Goal: Transaction & Acquisition: Purchase product/service

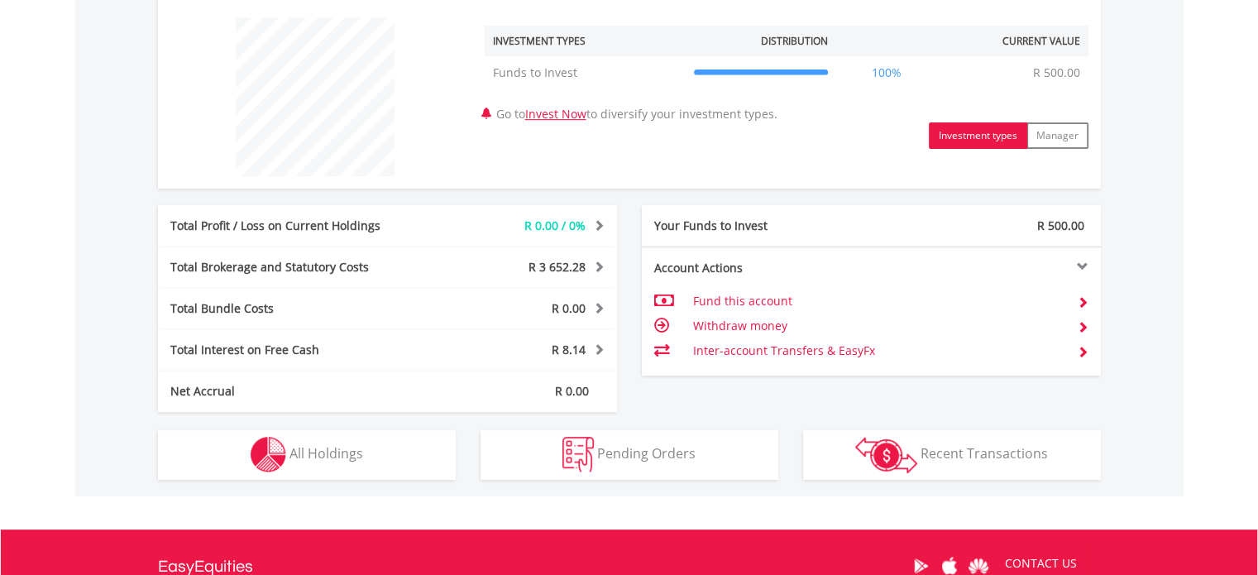
scroll to position [817, 0]
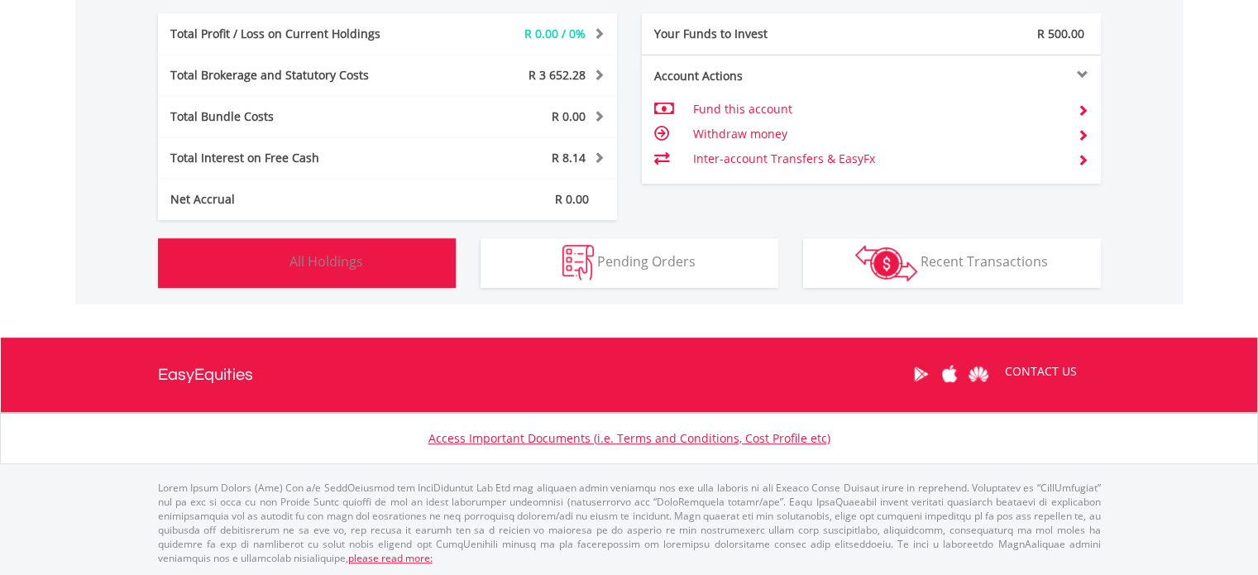
click at [347, 262] on span "All Holdings" at bounding box center [327, 261] width 74 height 18
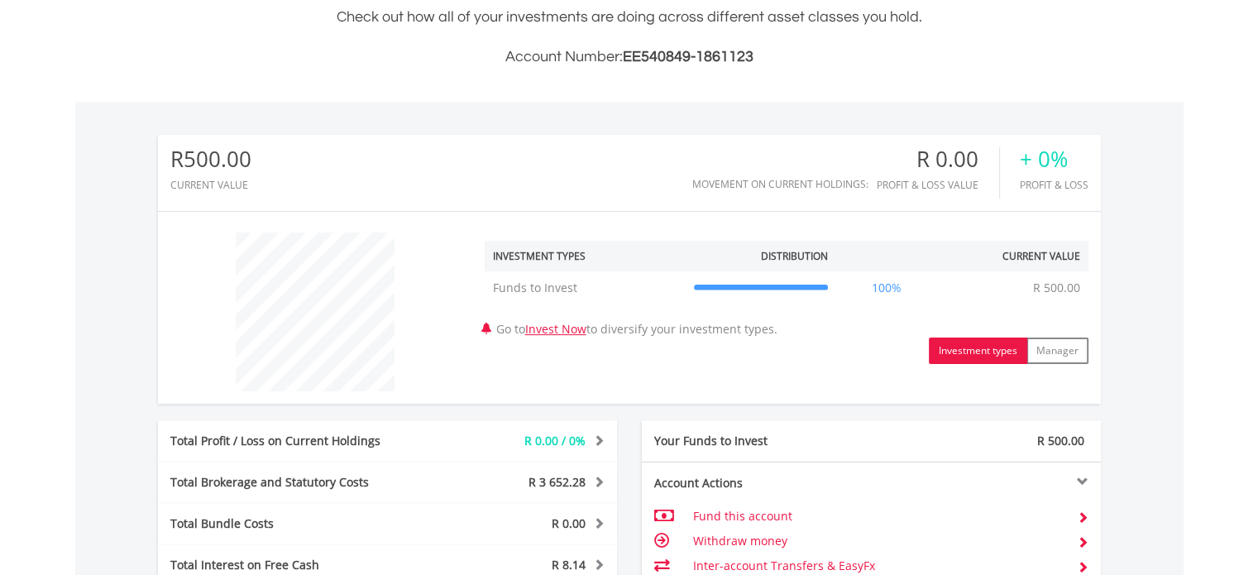
scroll to position [412, 0]
click at [565, 325] on link "Invest Now" at bounding box center [555, 327] width 61 height 16
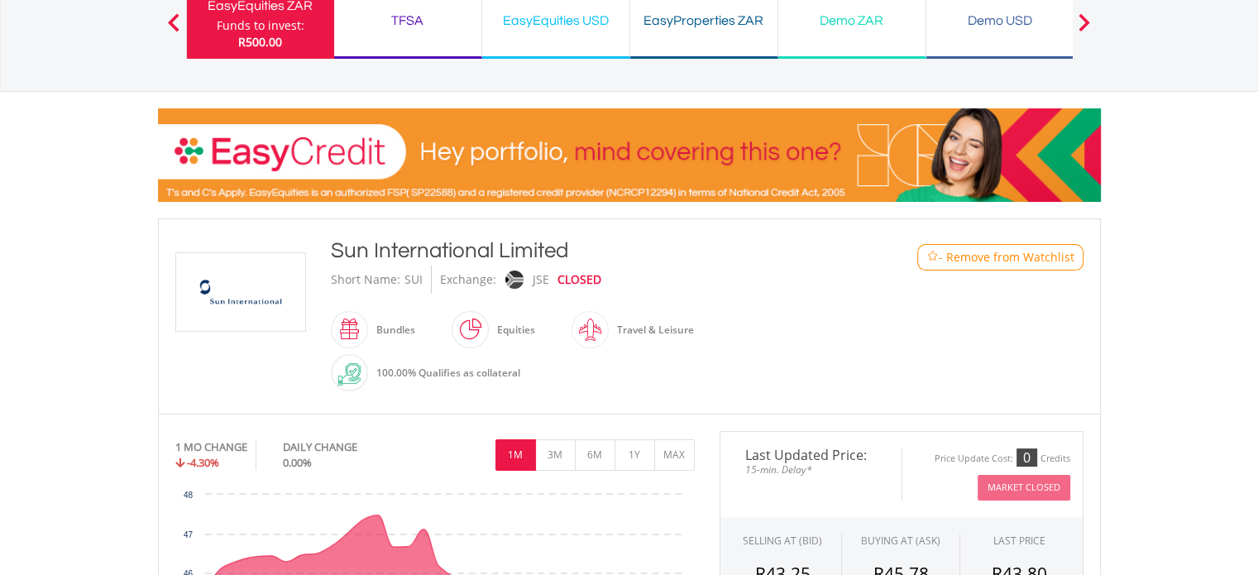
scroll to position [414, 0]
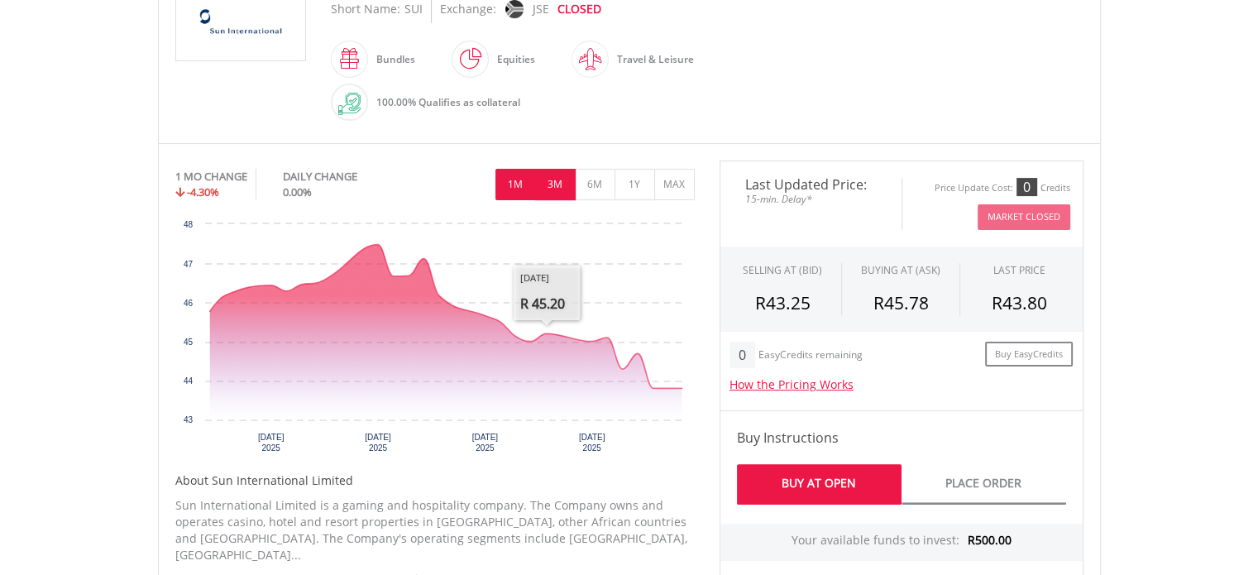
click at [558, 188] on button "3M" at bounding box center [555, 184] width 41 height 31
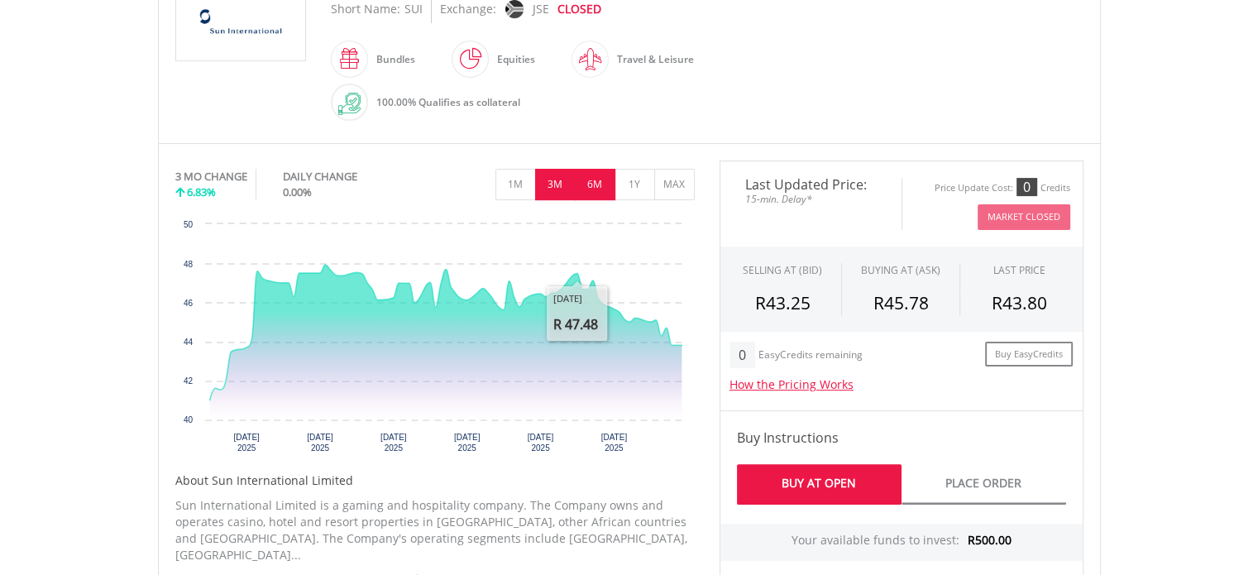
click at [591, 185] on button "6M" at bounding box center [595, 184] width 41 height 31
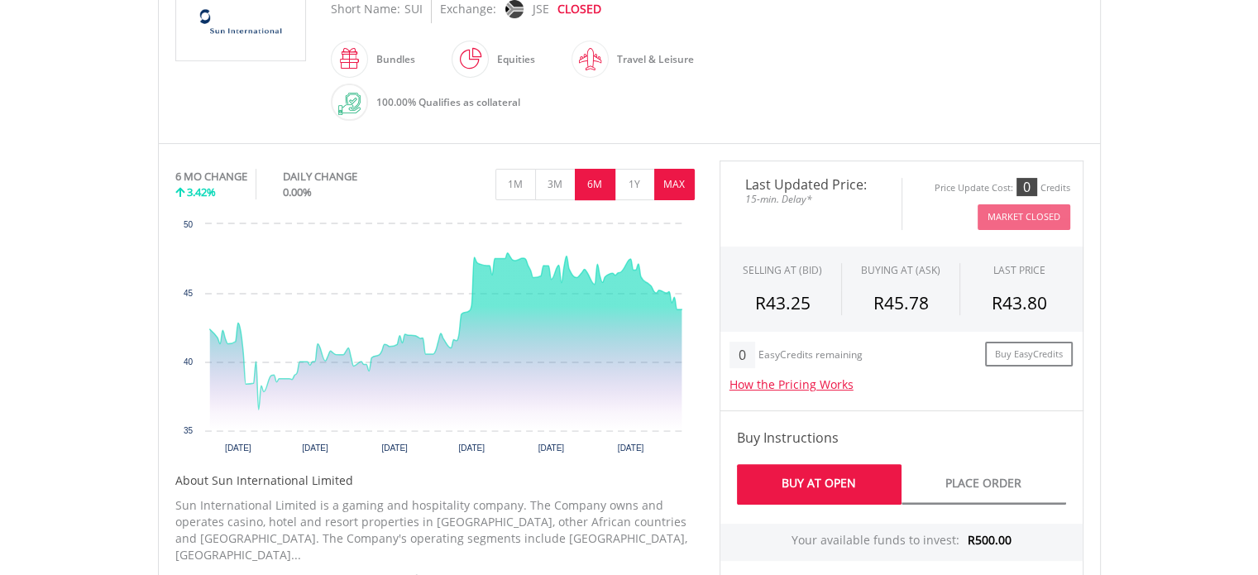
click at [678, 187] on button "MAX" at bounding box center [674, 184] width 41 height 31
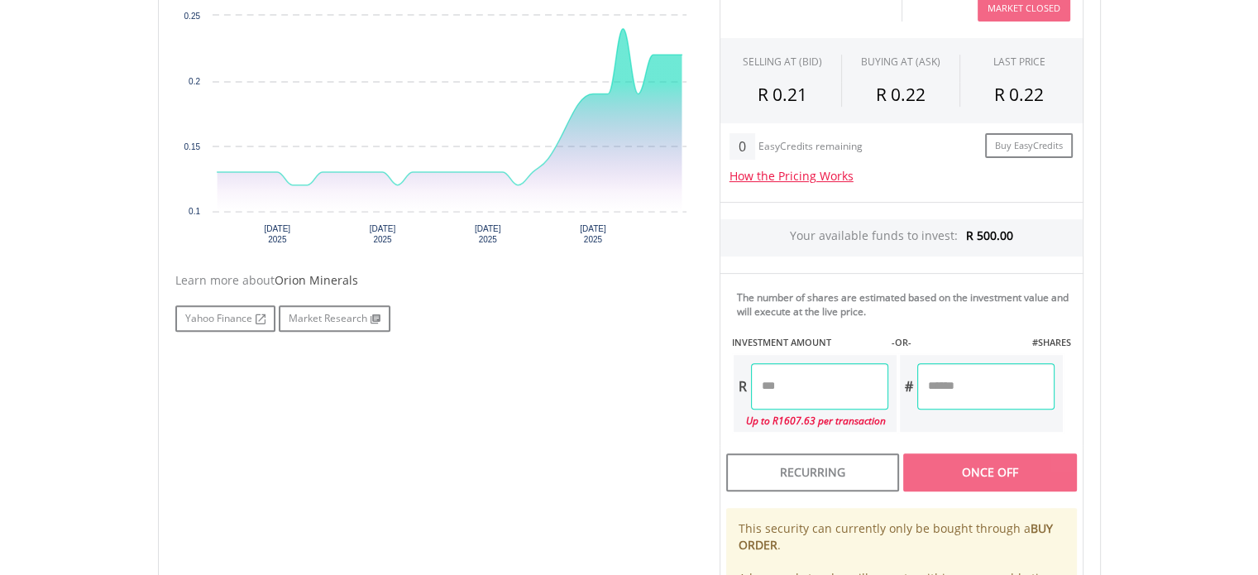
scroll to position [496, 0]
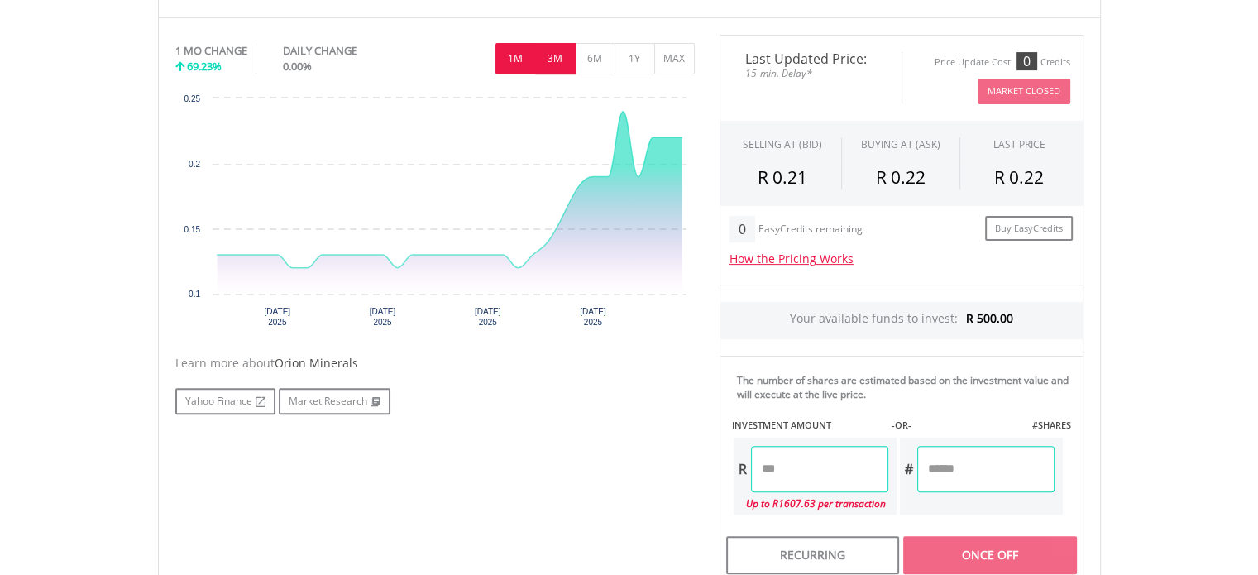
click at [553, 65] on button "3M" at bounding box center [555, 58] width 41 height 31
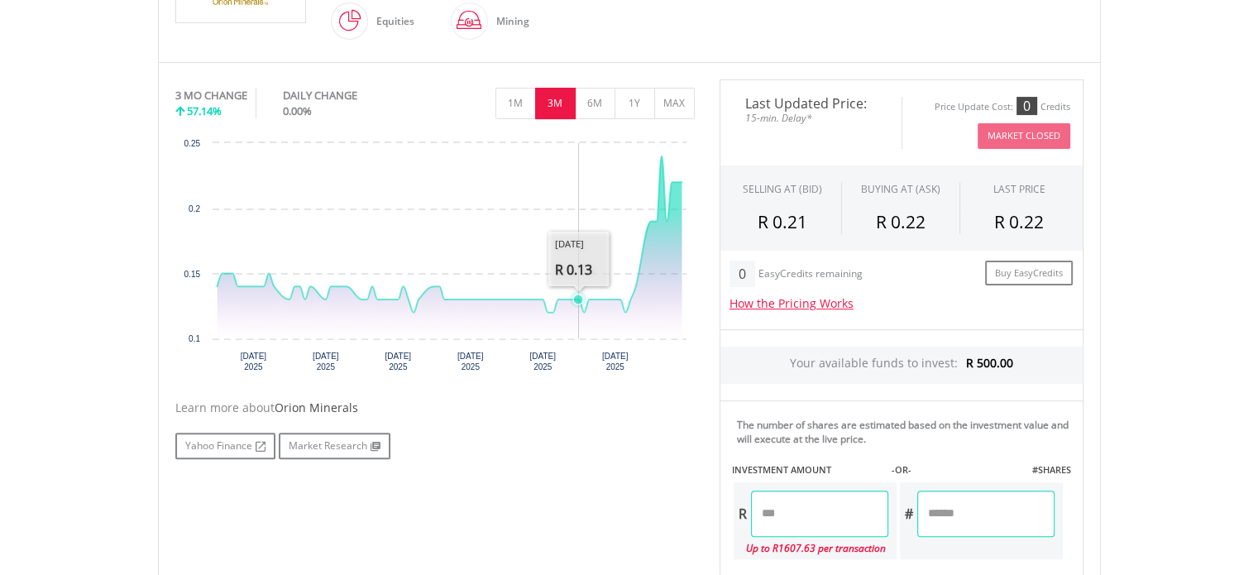
scroll to position [414, 0]
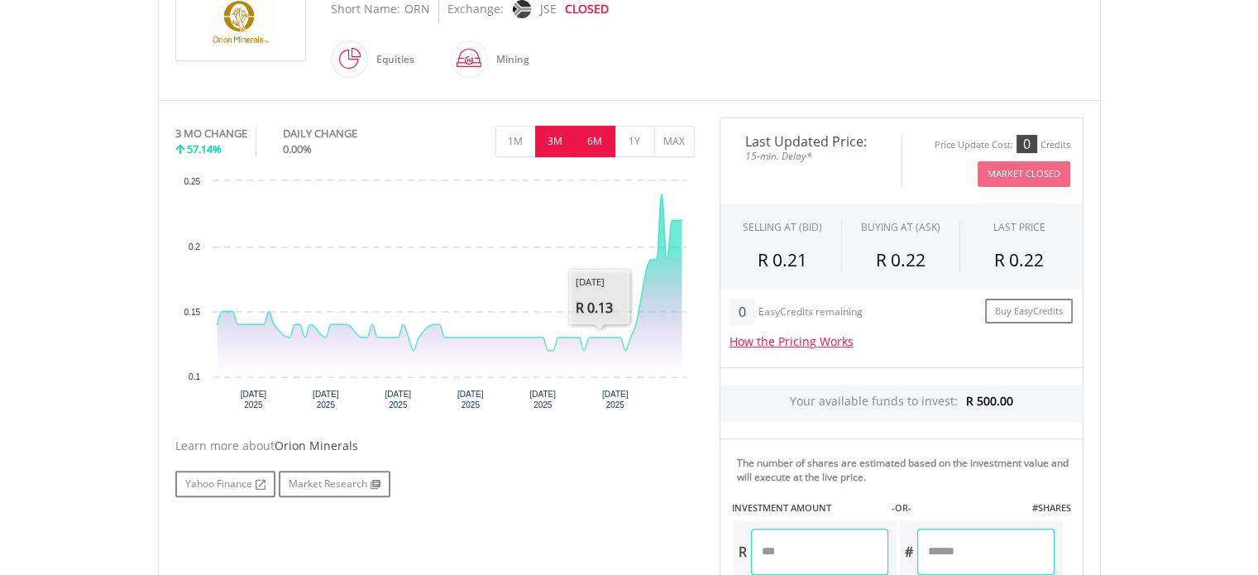
click at [598, 138] on button "6M" at bounding box center [595, 141] width 41 height 31
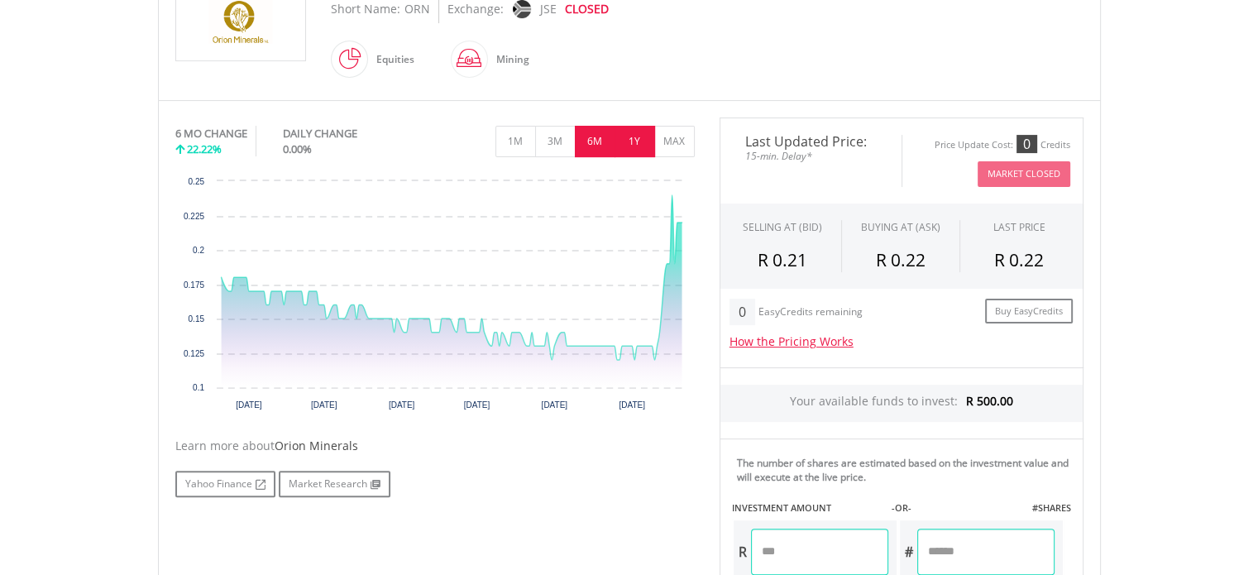
click at [641, 139] on button "1Y" at bounding box center [635, 141] width 41 height 31
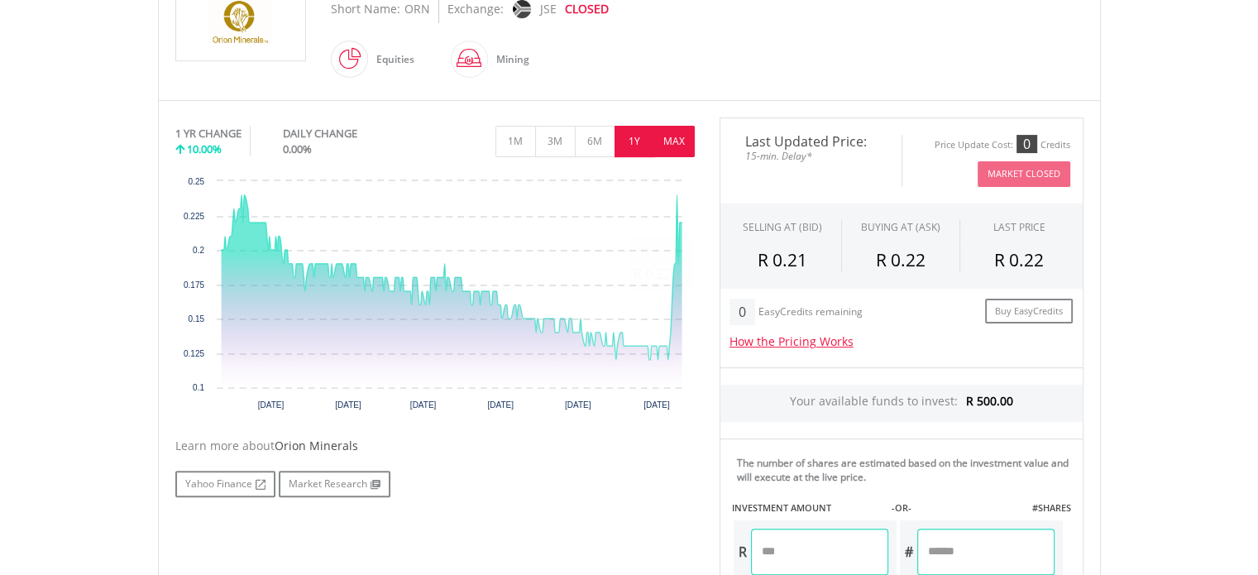
click at [670, 141] on button "MAX" at bounding box center [674, 141] width 41 height 31
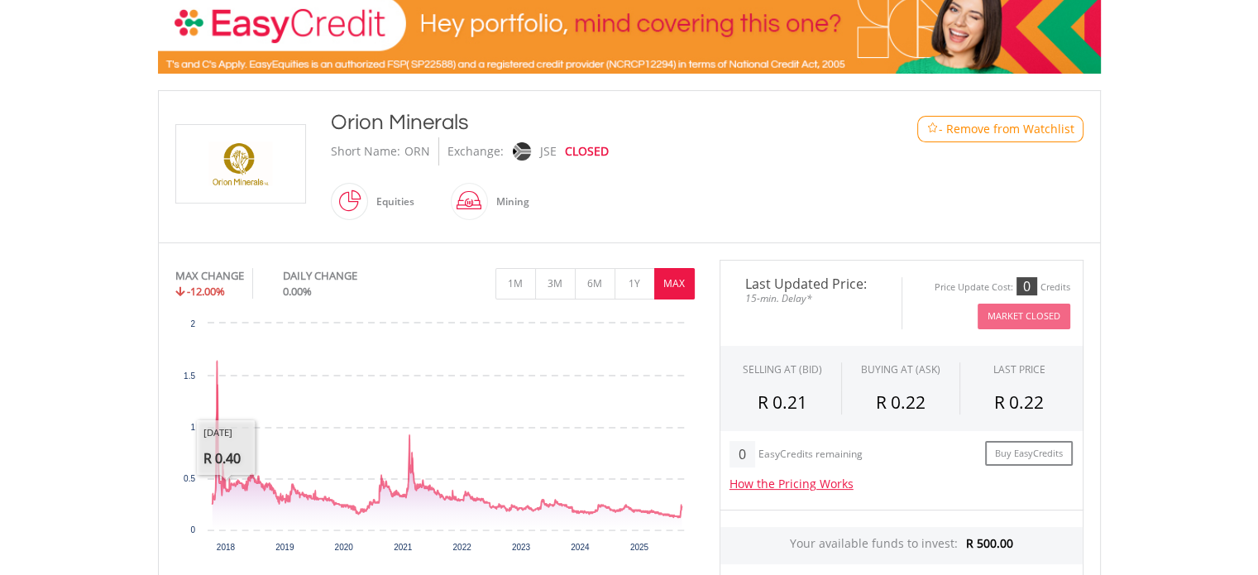
scroll to position [248, 0]
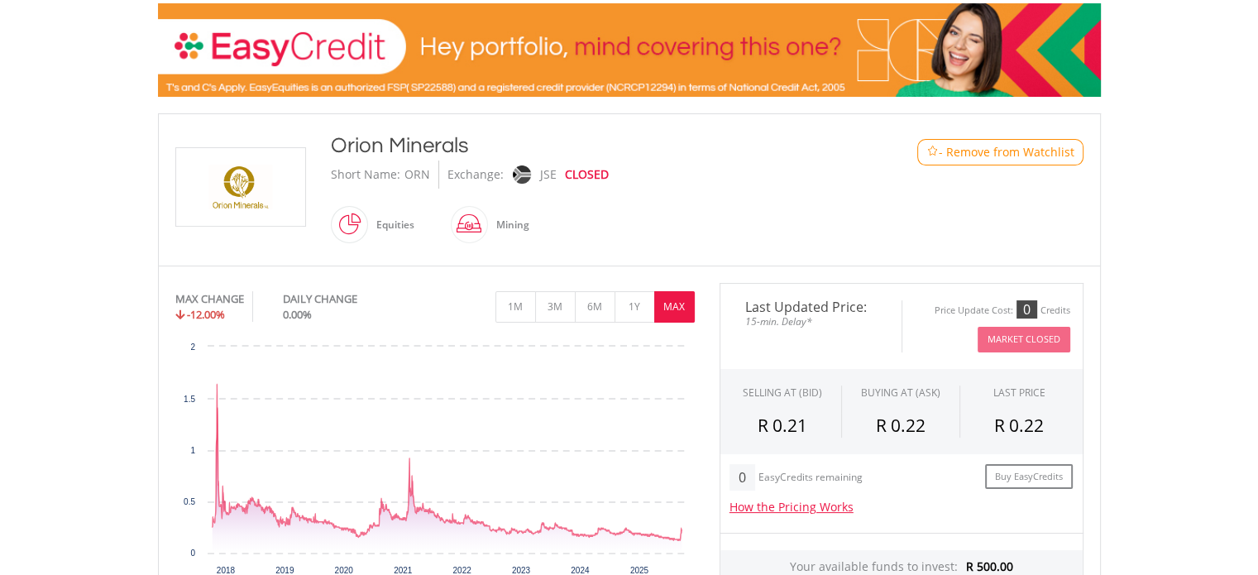
click at [405, 146] on div "Orion Minerals" at bounding box center [591, 146] width 520 height 30
copy div "Orion Minerals"
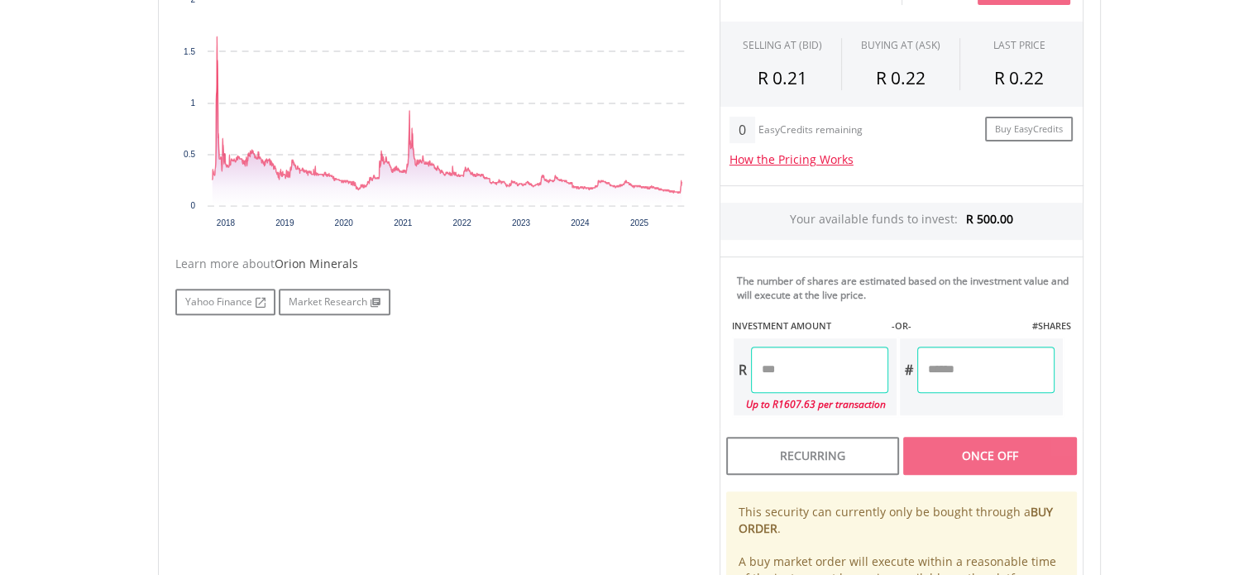
scroll to position [579, 0]
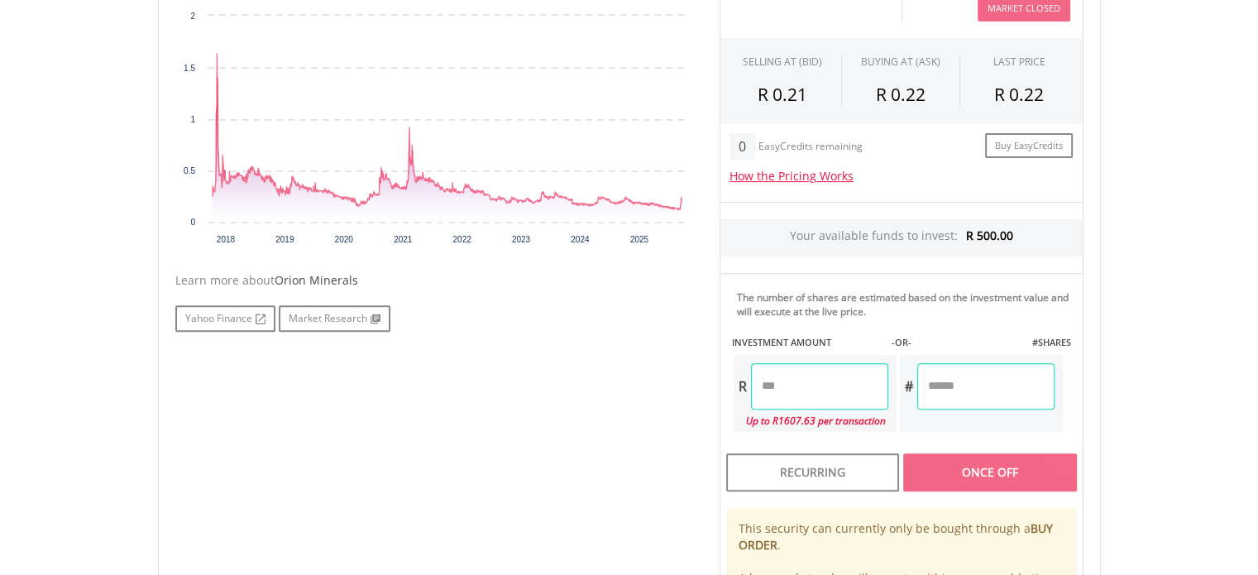
click at [854, 381] on input "number" at bounding box center [819, 386] width 137 height 46
click at [630, 410] on div "No chart available. MAX CHANGE -12.00% DAILY CHANGE 0.00% 1M 3M 6M 1Y MAX Chart…" at bounding box center [629, 320] width 933 height 736
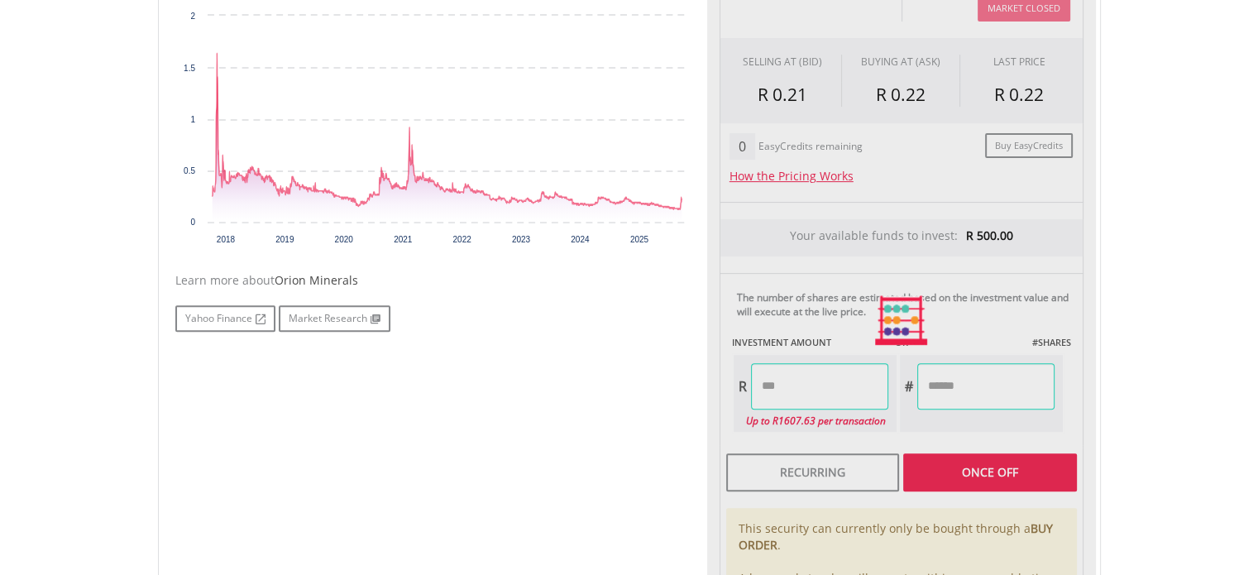
type input "******"
type input "*********"
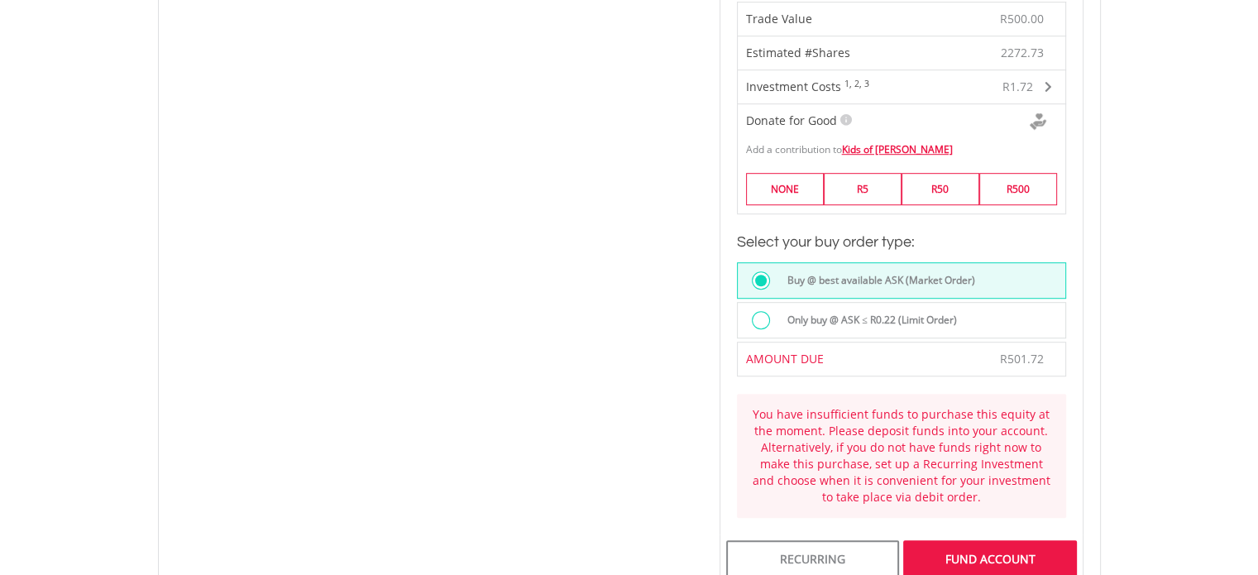
scroll to position [1076, 0]
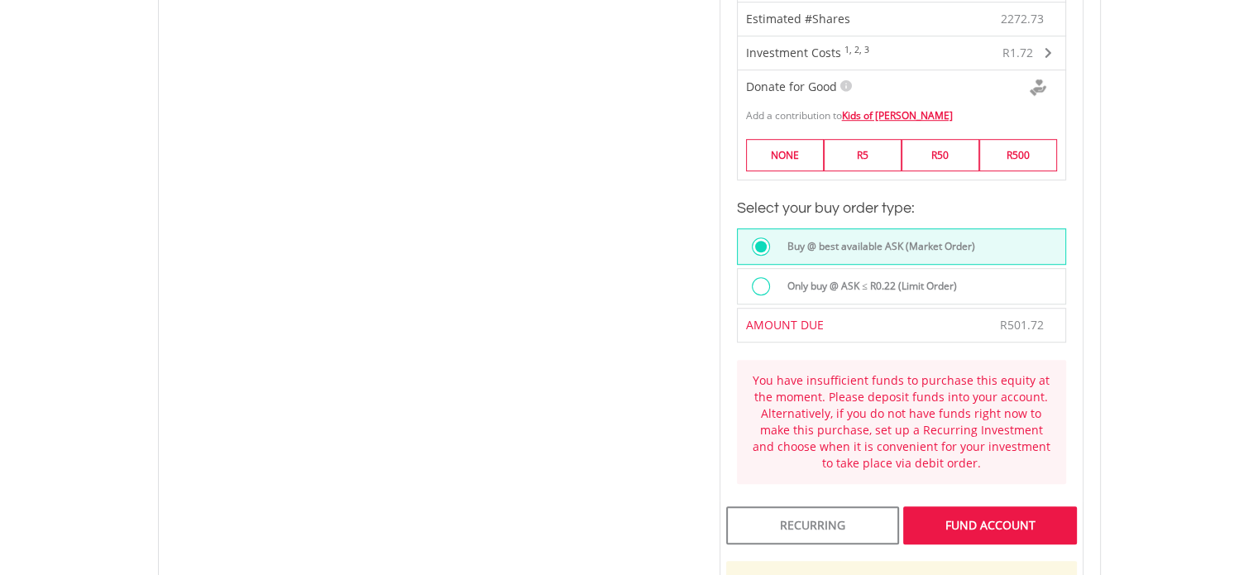
click at [761, 281] on div at bounding box center [761, 286] width 18 height 18
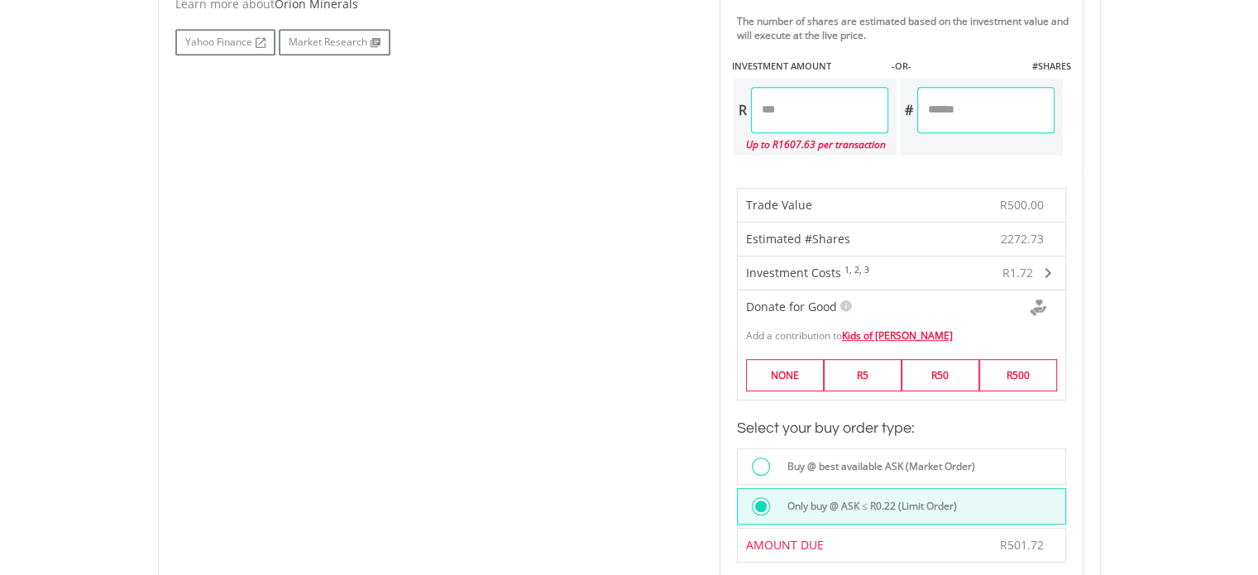
scroll to position [827, 0]
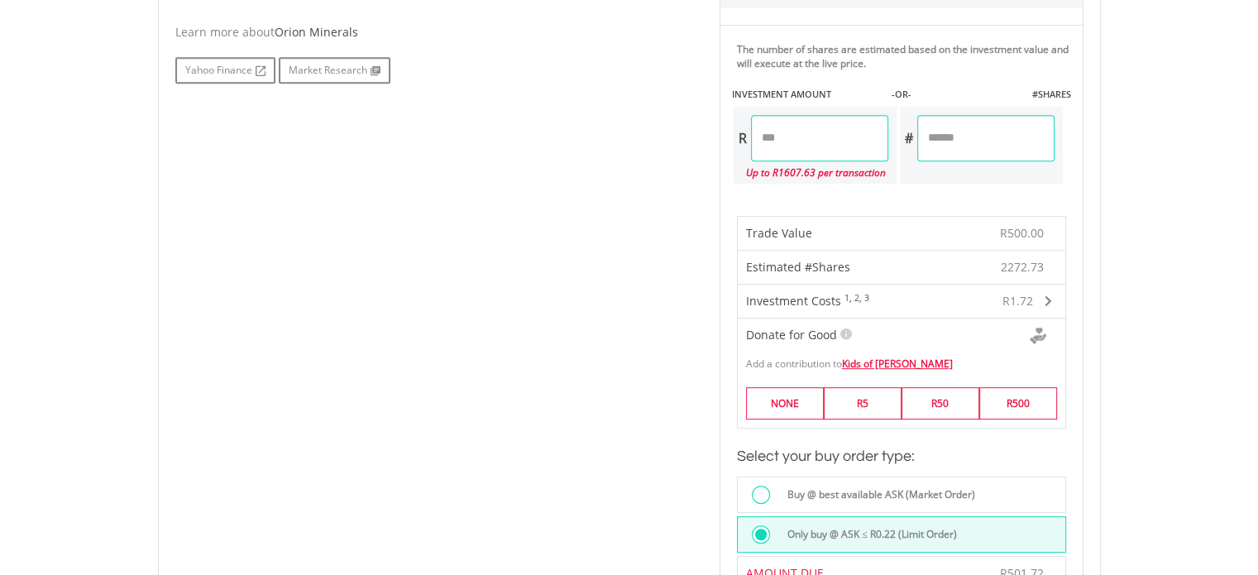
drag, startPoint x: 803, startPoint y: 133, endPoint x: 745, endPoint y: 137, distance: 58.0
click at [745, 137] on div "R ******" at bounding box center [811, 138] width 155 height 46
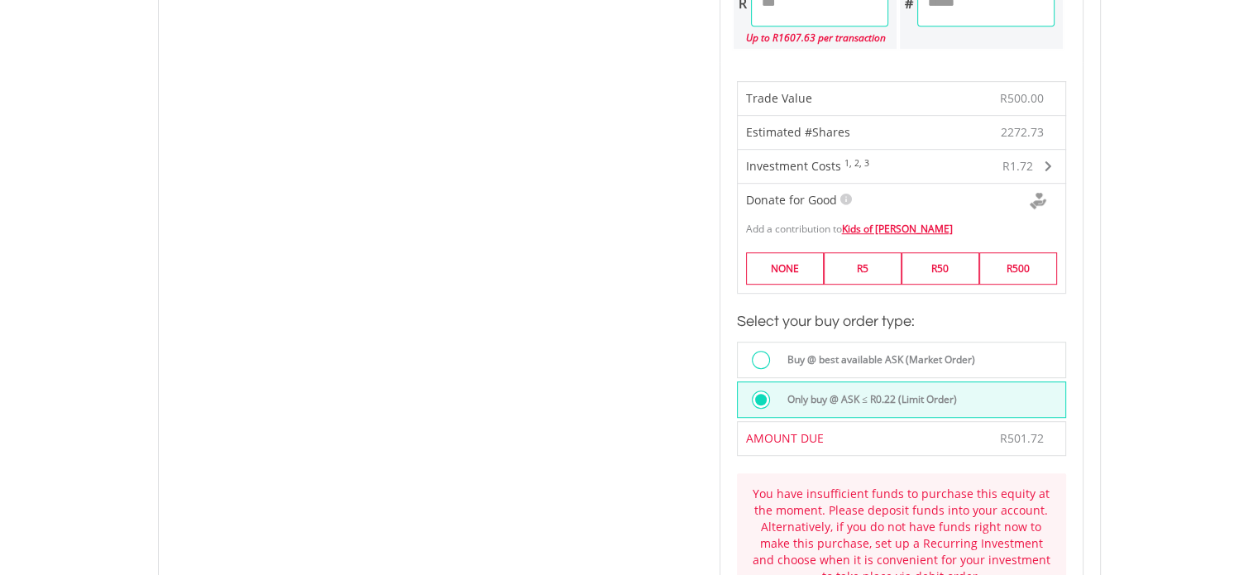
scroll to position [910, 0]
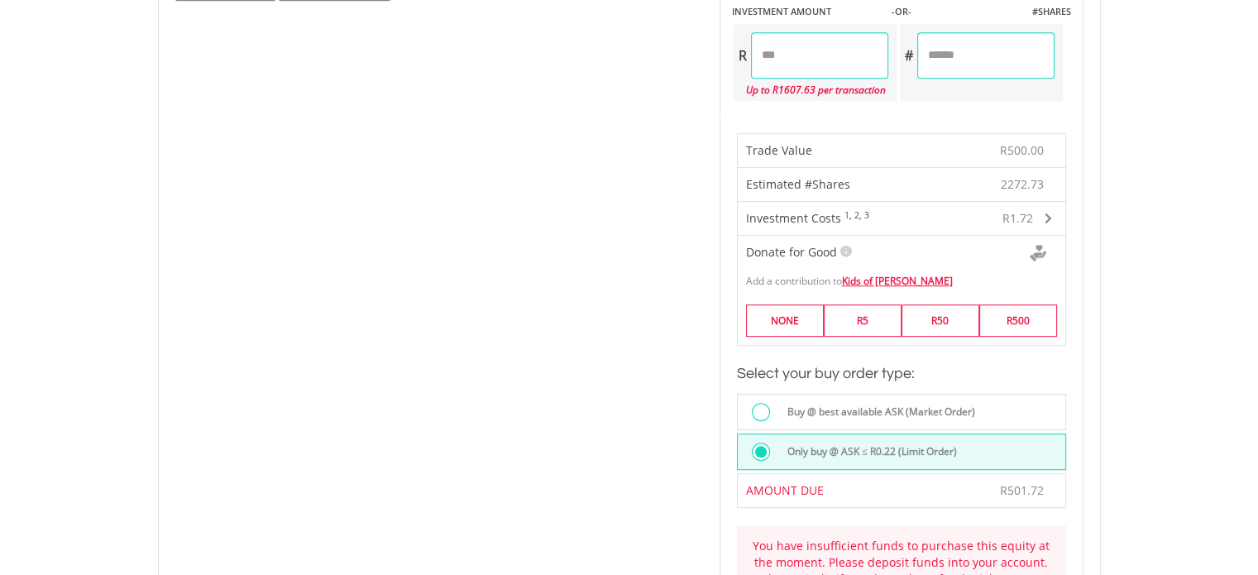
type input "******"
click at [645, 231] on div "No chart available. MAX CHANGE -12.00% DAILY CHANGE 0.00% 1M 3M 6M 1Y MAX Chart…" at bounding box center [629, 264] width 933 height 1286
type input "*********"
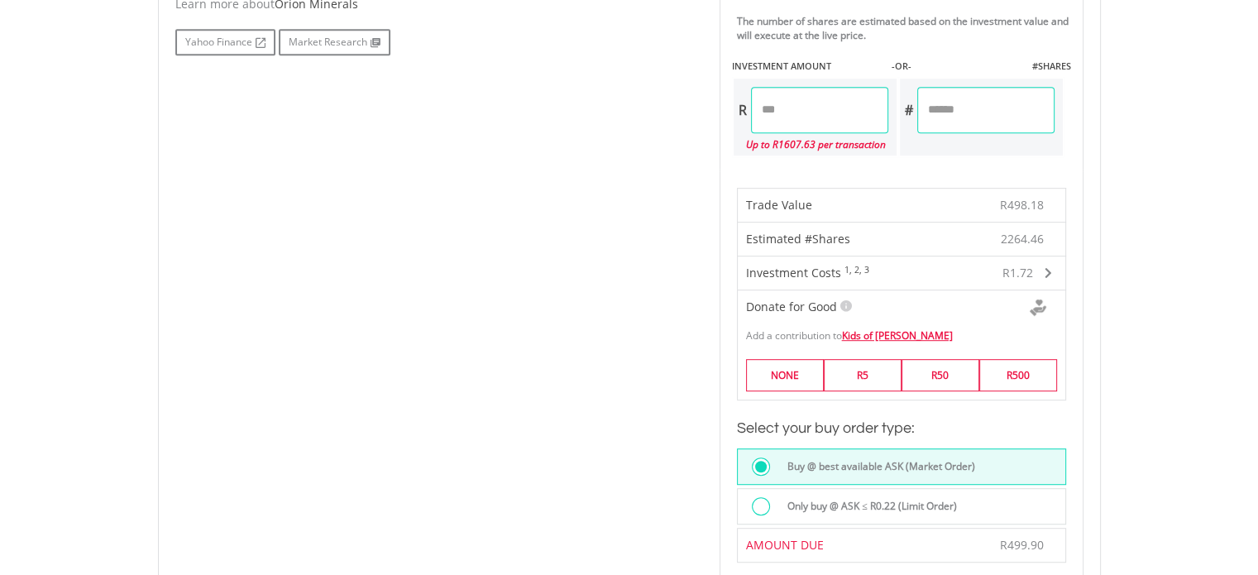
scroll to position [827, 0]
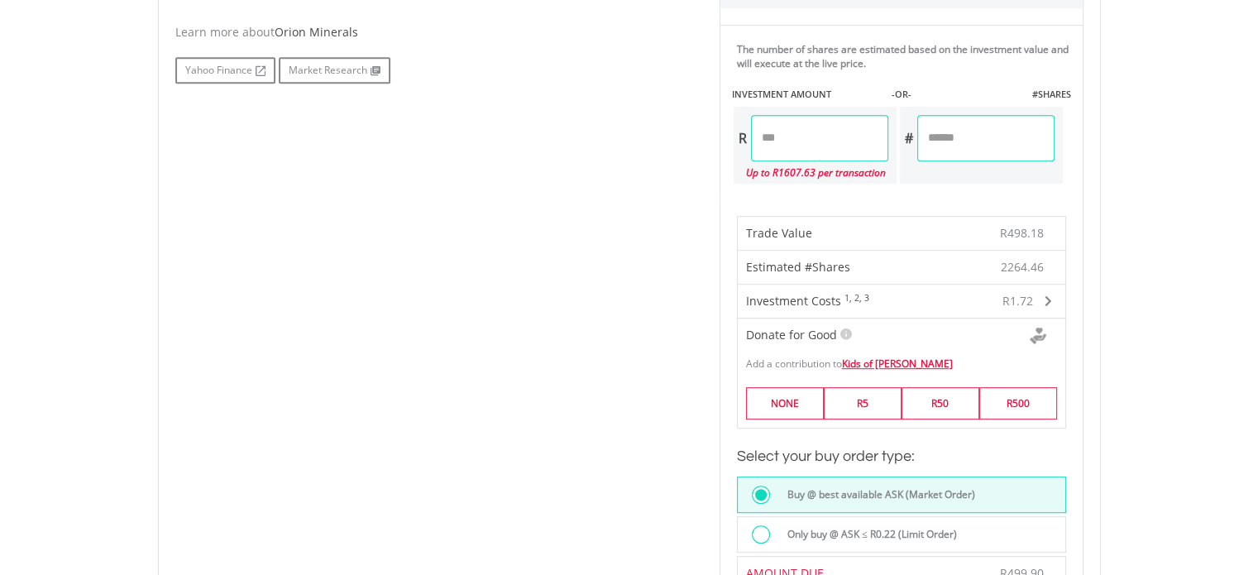
click at [788, 141] on input "******" at bounding box center [819, 138] width 137 height 46
type input "******"
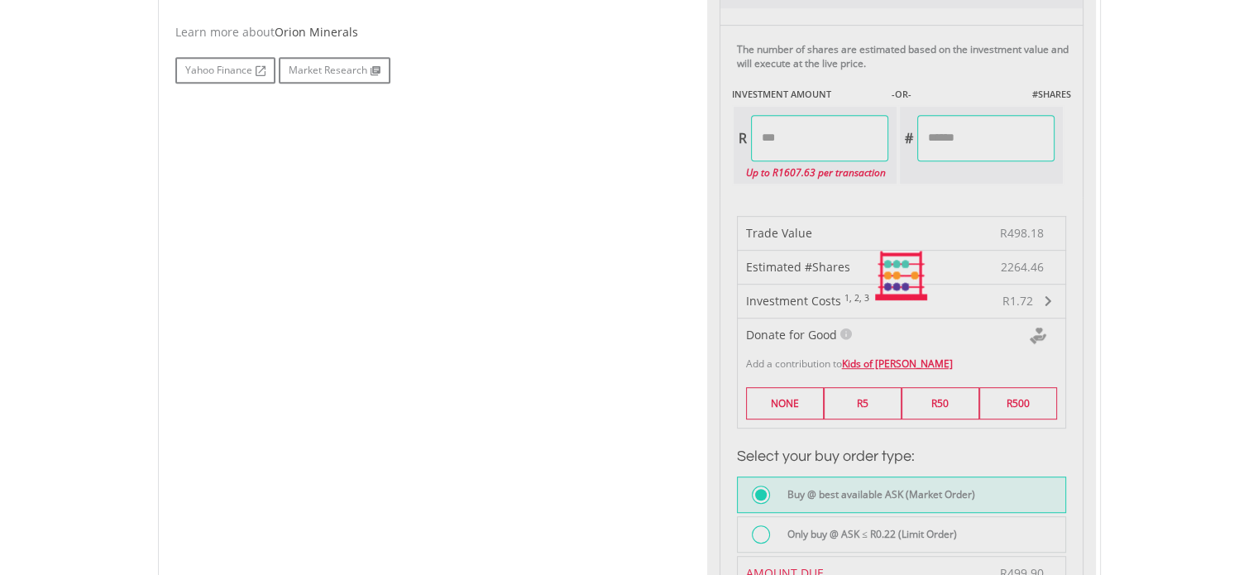
click at [467, 162] on div "No chart available. MAX CHANGE -12.00% DAILY CHANGE 0.00% 1M 3M 6M 1Y MAX Chart…" at bounding box center [629, 276] width 933 height 1144
type input "********"
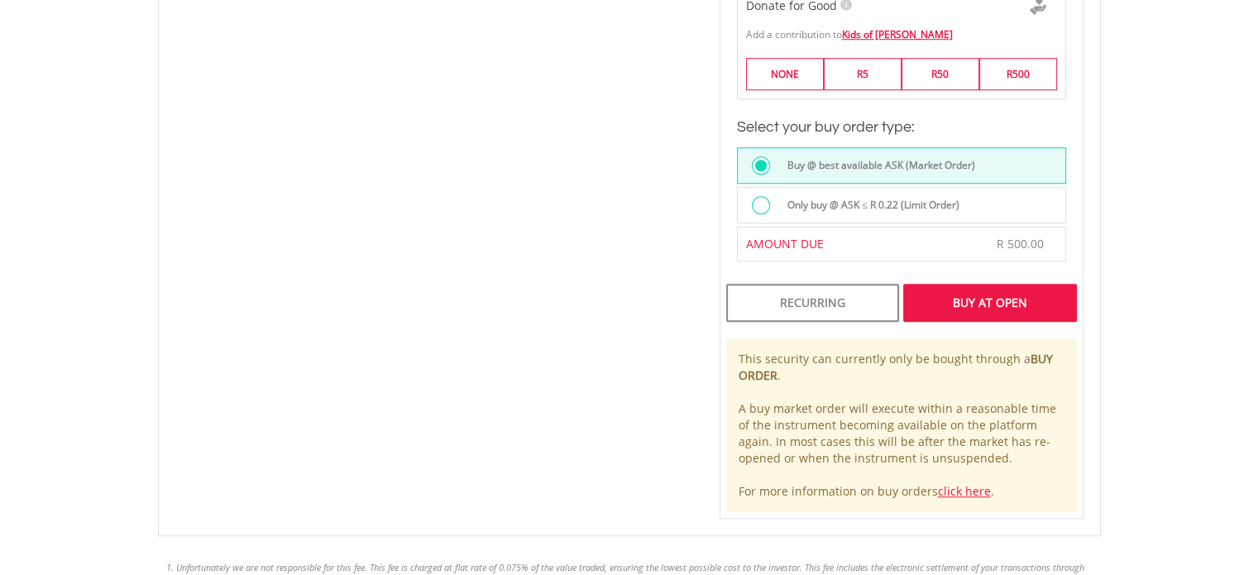
scroll to position [1158, 0]
click at [754, 204] on div at bounding box center [761, 203] width 18 height 18
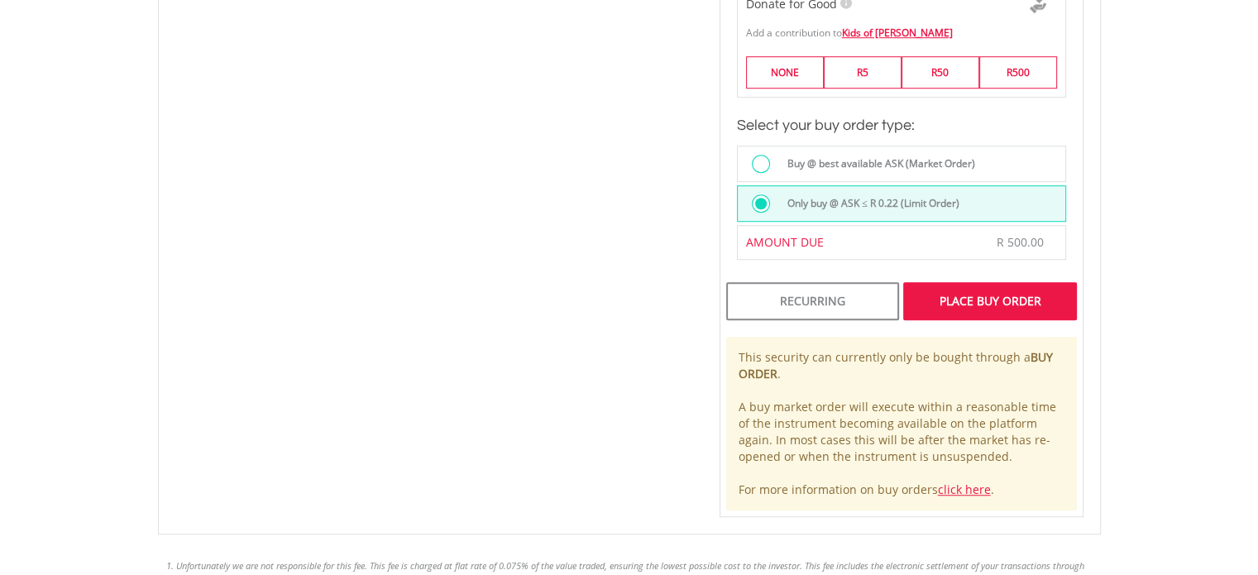
click at [987, 307] on div "Place Buy Order" at bounding box center [989, 301] width 173 height 38
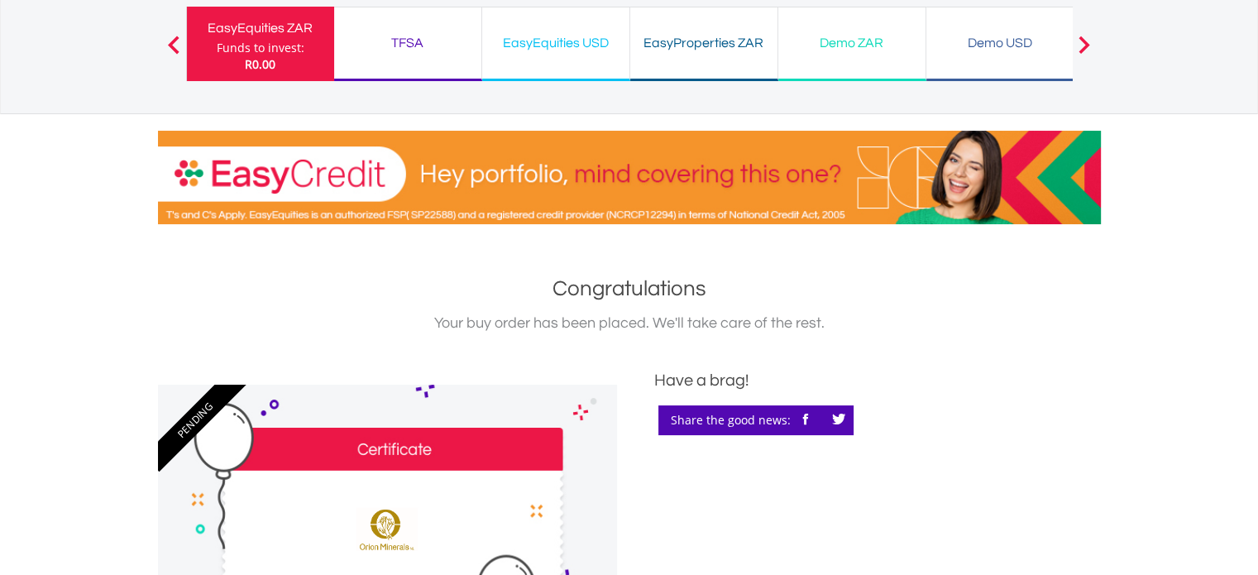
scroll to position [83, 0]
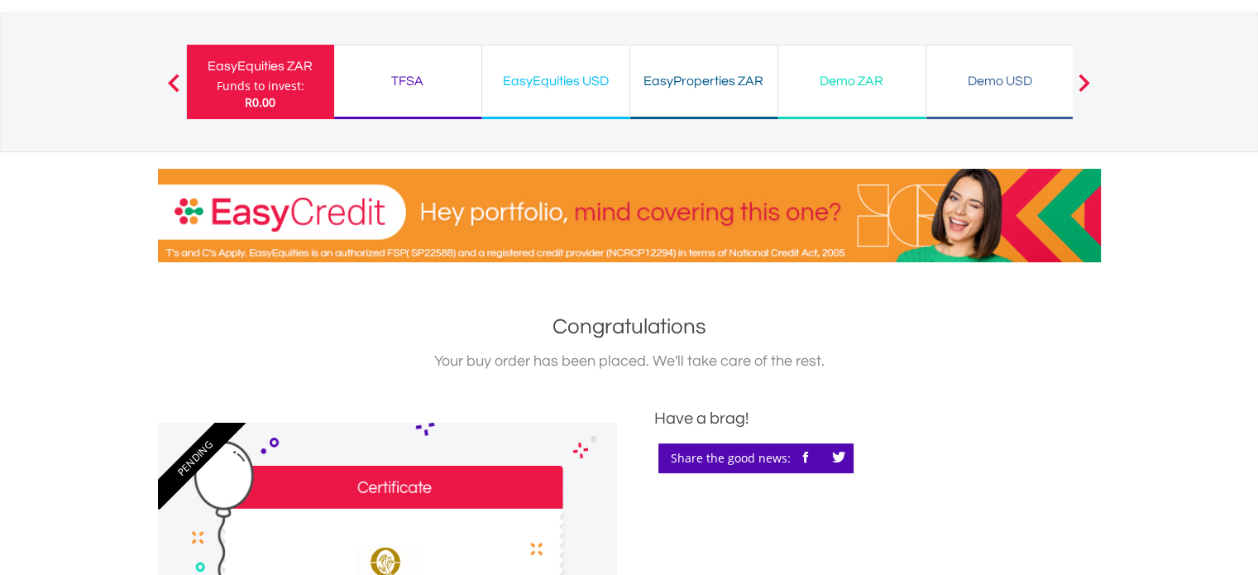
click at [415, 79] on div "TFSA" at bounding box center [407, 80] width 127 height 23
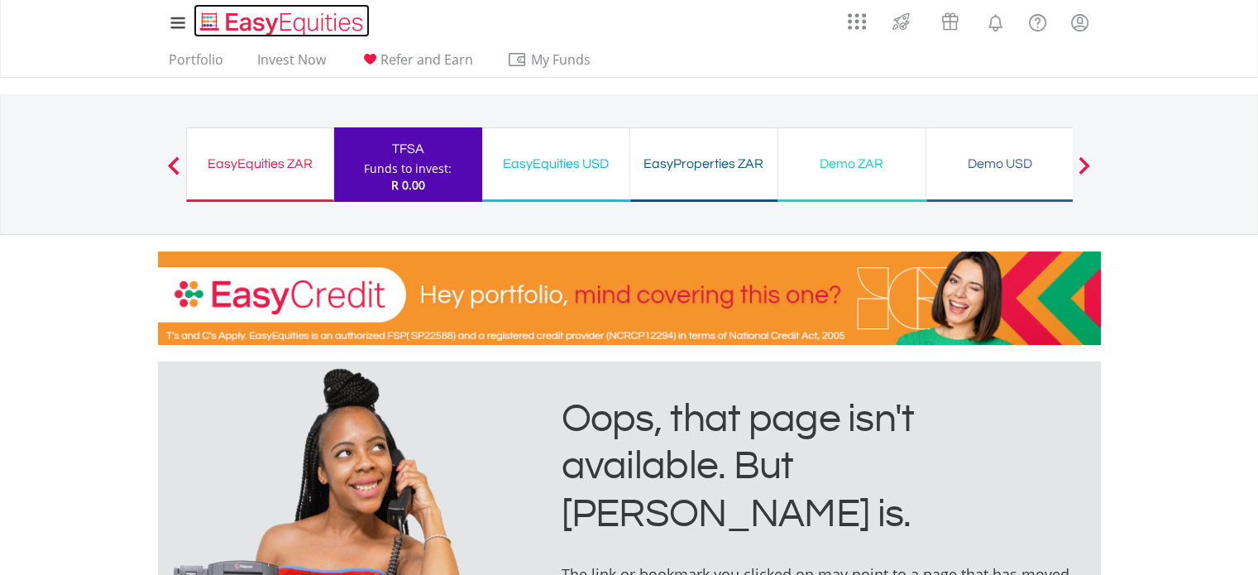
click at [332, 28] on img "Home page" at bounding box center [283, 23] width 173 height 27
